Goal: Information Seeking & Learning: Learn about a topic

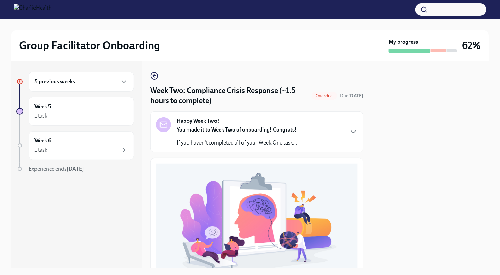
scroll to position [219, 0]
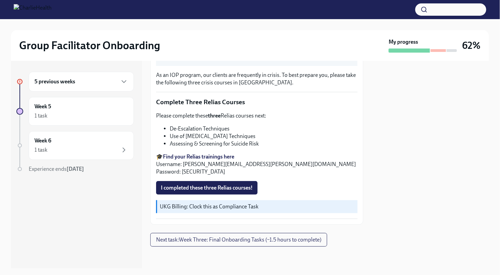
click at [209, 128] on li "De-Escalation Techniques" at bounding box center [264, 129] width 188 height 8
copy ul "De-Escalation Techniques"
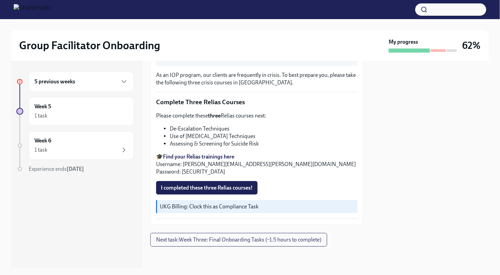
click at [187, 136] on li "Use of [MEDICAL_DATA] Techniques" at bounding box center [264, 137] width 188 height 8
copy ul "Use of [MEDICAL_DATA] Techniques"
click at [198, 142] on li "Assessing & Screening for Suicide Risk" at bounding box center [264, 144] width 188 height 8
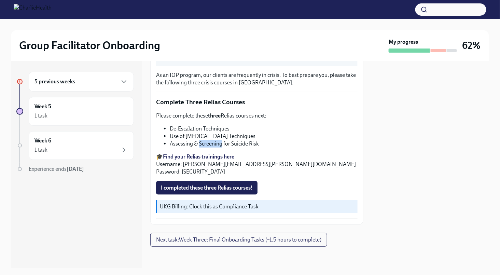
click at [198, 142] on li "Assessing & Screening for Suicide Risk" at bounding box center [264, 144] width 188 height 8
copy div "Assessing & Screening for Suicide Risk"
